Goal: Task Accomplishment & Management: Manage account settings

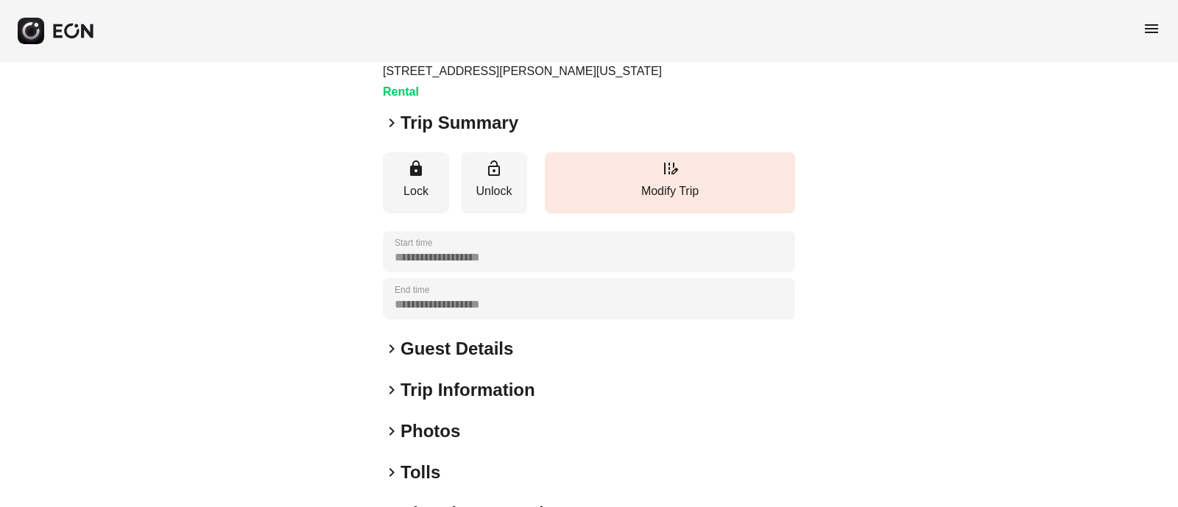
scroll to position [228, 0]
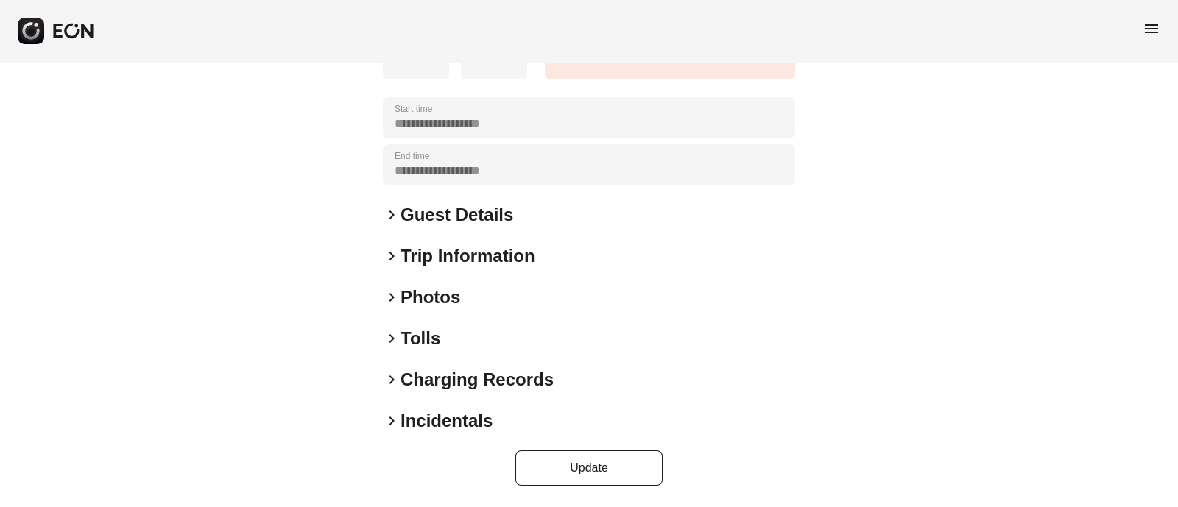
click at [398, 303] on span "keyboard_arrow_right" at bounding box center [392, 298] width 18 height 18
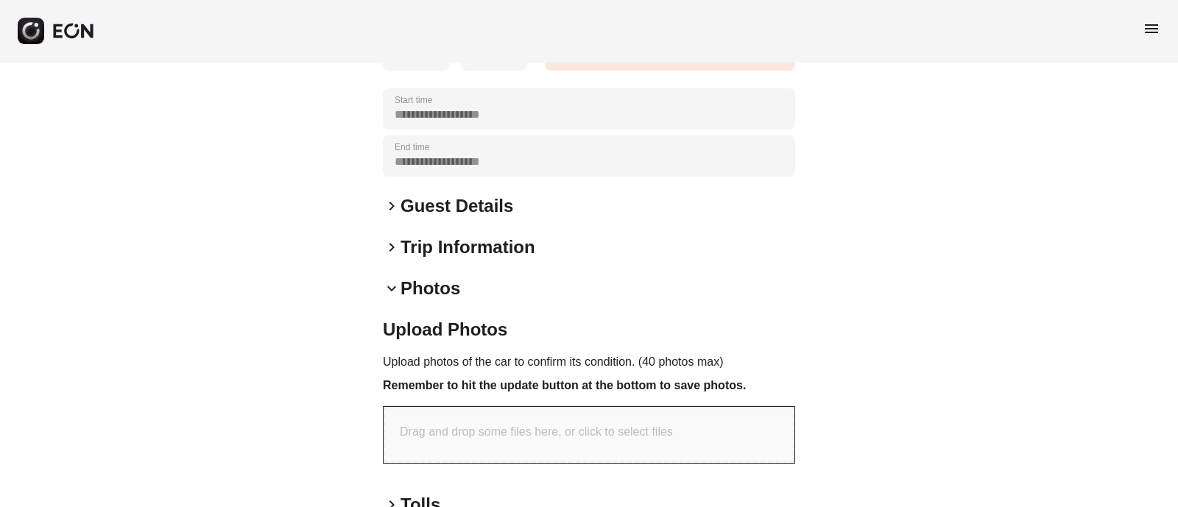
scroll to position [185, 0]
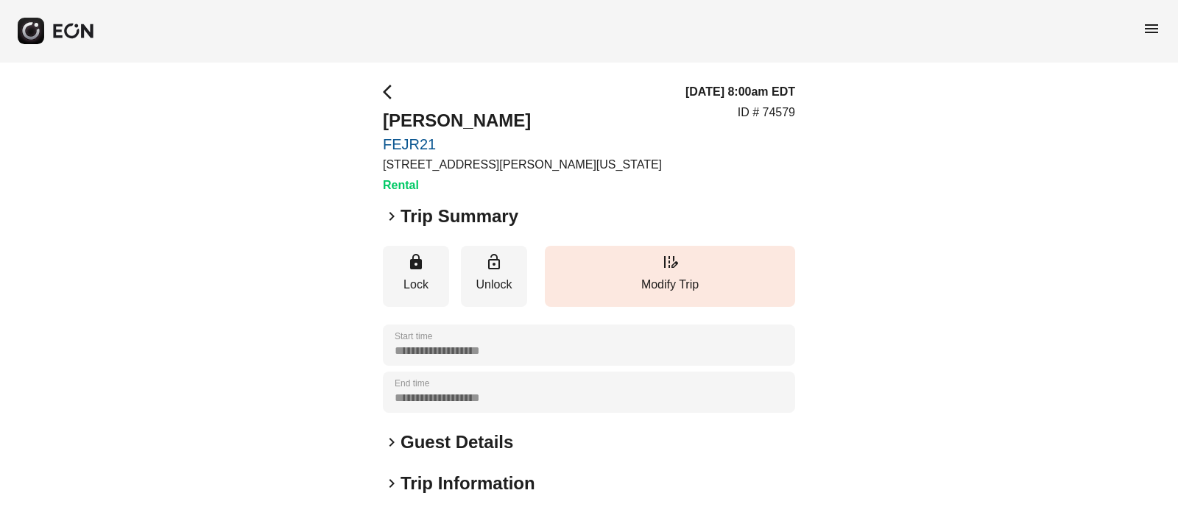
scroll to position [228, 0]
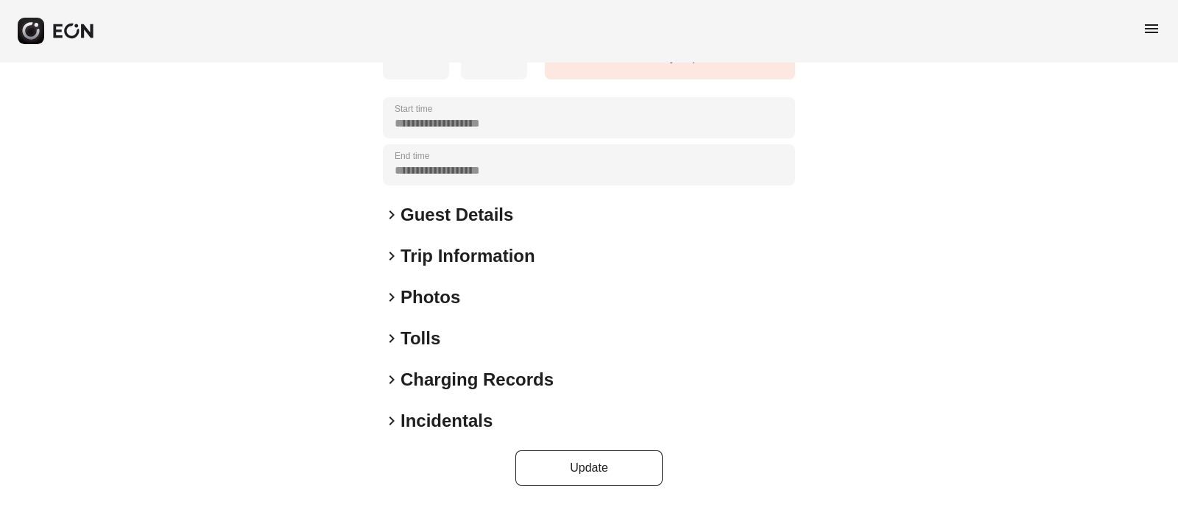
click at [429, 307] on h2 "Photos" at bounding box center [431, 298] width 60 height 24
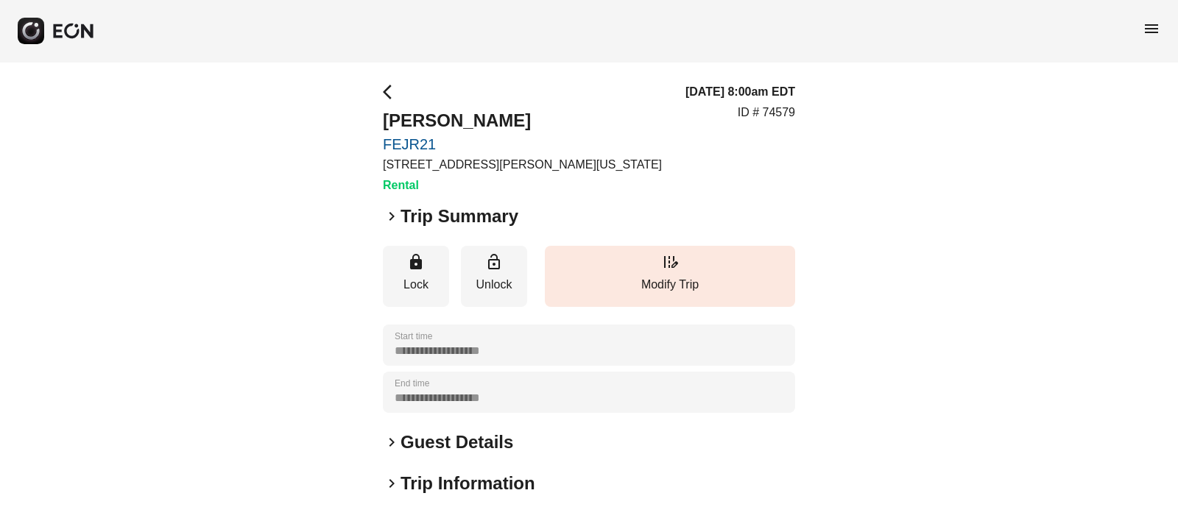
scroll to position [402, 0]
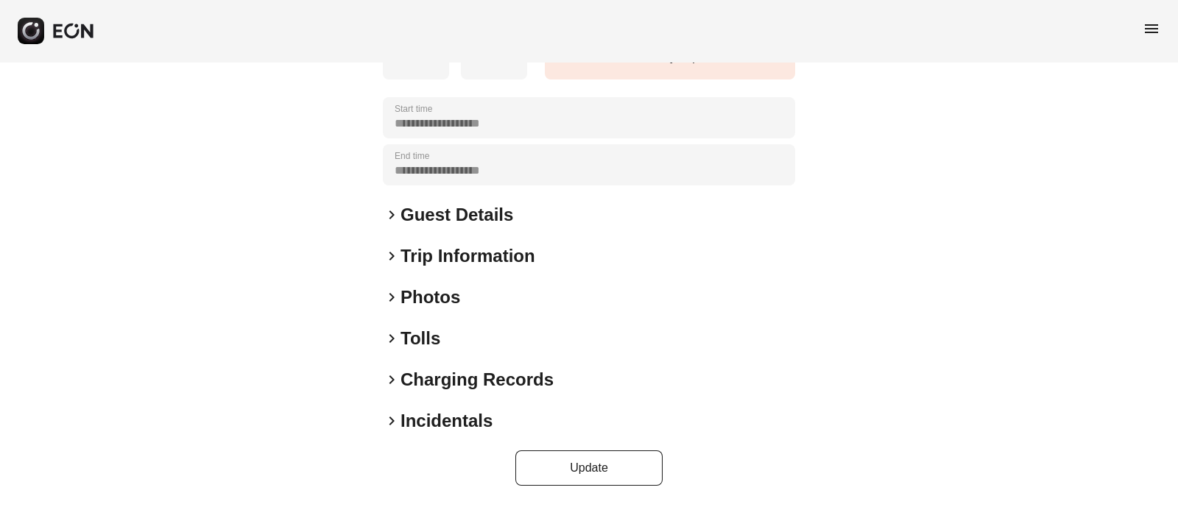
click at [394, 292] on span "keyboard_arrow_right" at bounding box center [392, 298] width 18 height 18
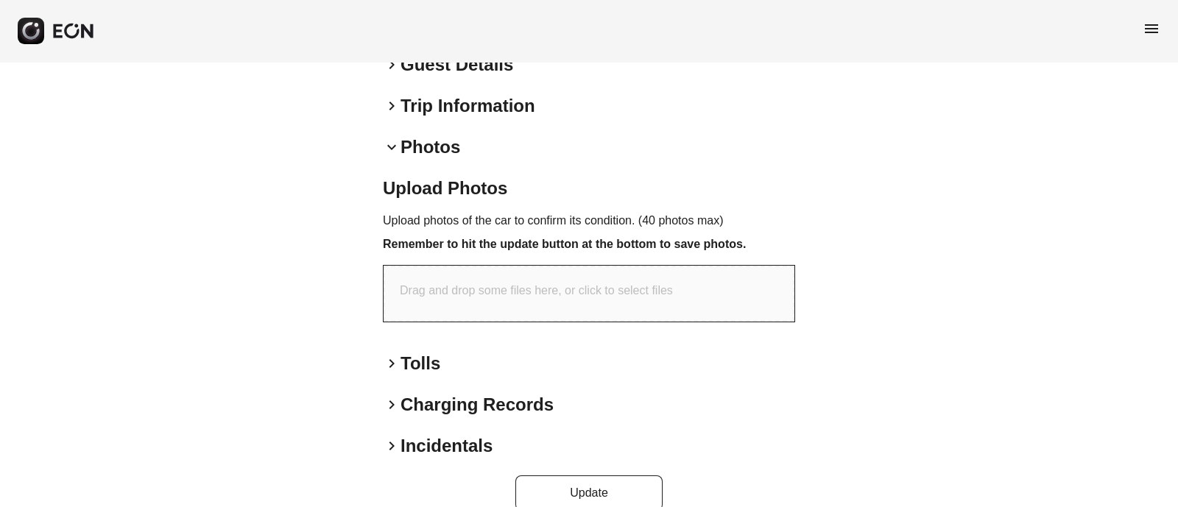
scroll to position [379, 0]
